Goal: Information Seeking & Learning: Learn about a topic

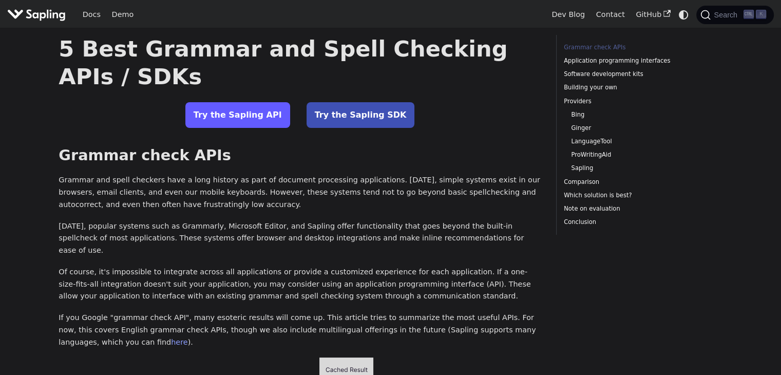
click at [229, 108] on link "Try the Sapling API" at bounding box center [237, 115] width 105 height 26
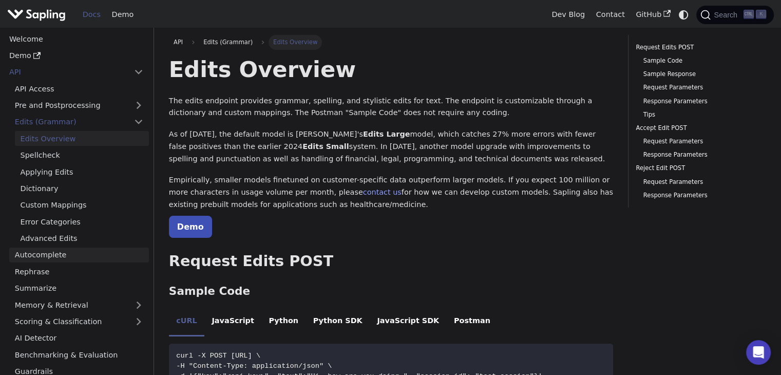
click at [67, 256] on link "Autocomplete" at bounding box center [79, 255] width 140 height 15
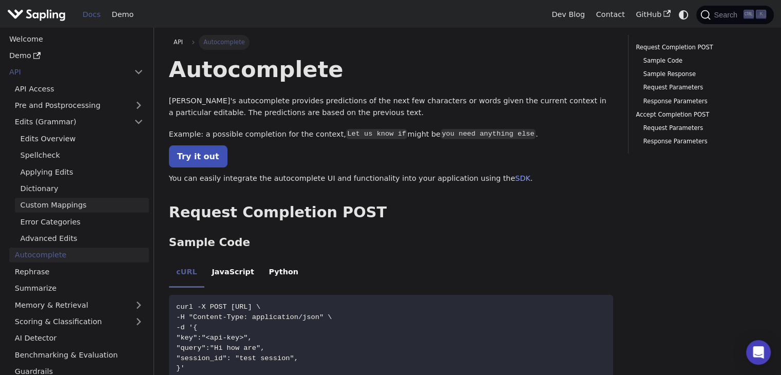
click at [90, 201] on link "Custom Mappings" at bounding box center [82, 205] width 134 height 15
